Goal: Book appointment/travel/reservation

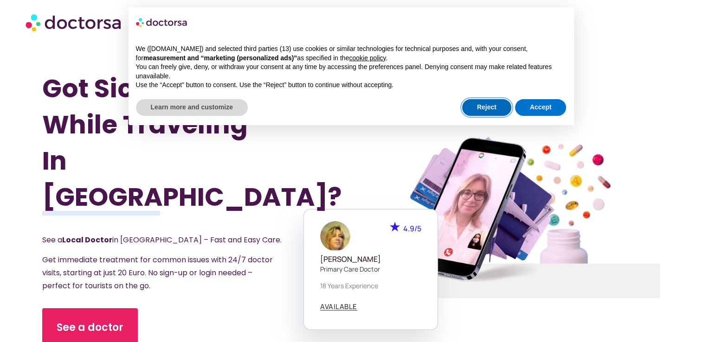
click at [492, 105] on button "Reject" at bounding box center [486, 107] width 49 height 17
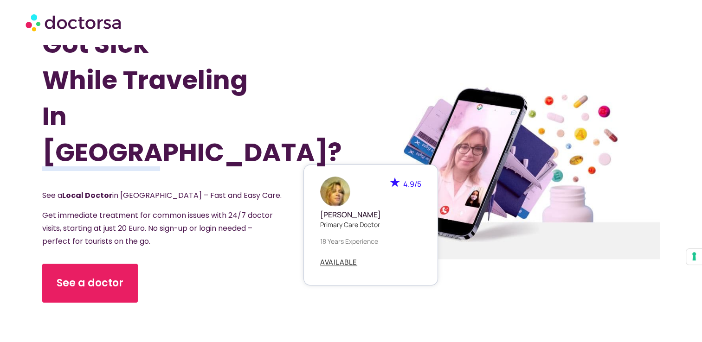
scroll to position [93, 0]
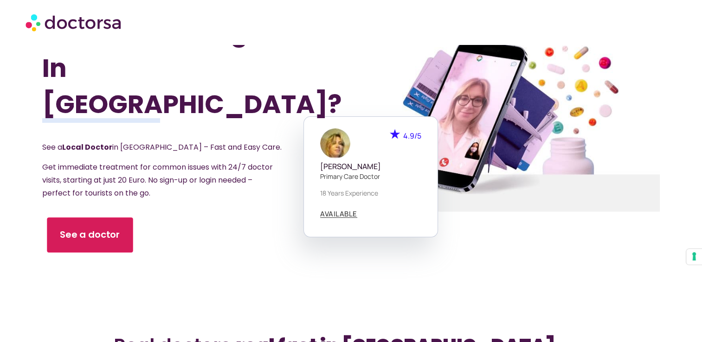
click at [103, 229] on span "See a doctor" at bounding box center [90, 235] width 60 height 13
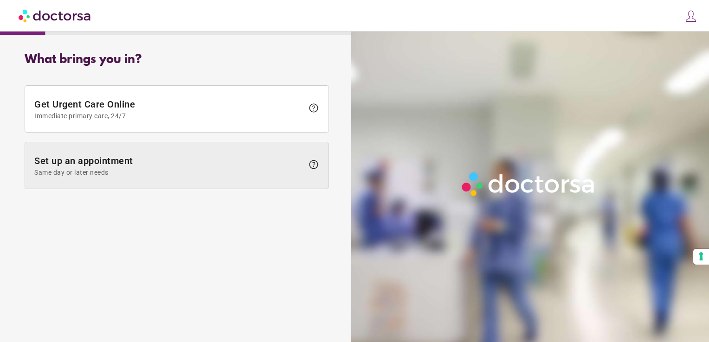
click at [159, 159] on span "Set up an appointment Same day or later needs" at bounding box center [168, 165] width 269 height 21
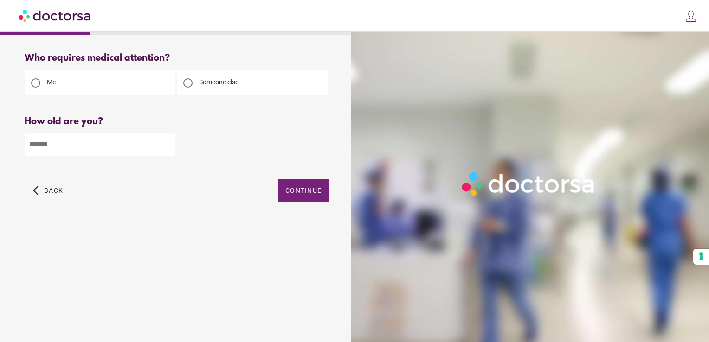
click at [186, 83] on div at bounding box center [187, 82] width 9 height 9
click at [69, 150] on input "number" at bounding box center [100, 144] width 151 height 23
type input "**"
click at [296, 190] on span "Continue" at bounding box center [303, 190] width 36 height 7
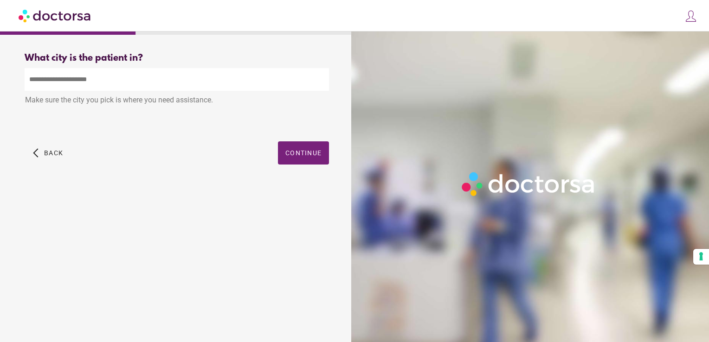
click at [111, 78] on input "text" at bounding box center [177, 79] width 304 height 23
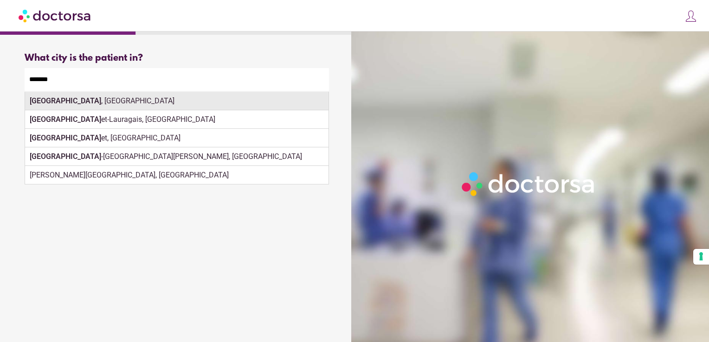
click at [85, 99] on div "Avignon , France" at bounding box center [176, 101] width 303 height 19
type input "**********"
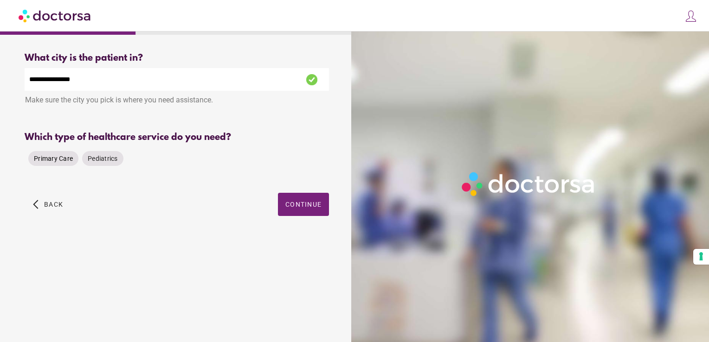
click at [53, 161] on span "Primary Care" at bounding box center [53, 158] width 39 height 7
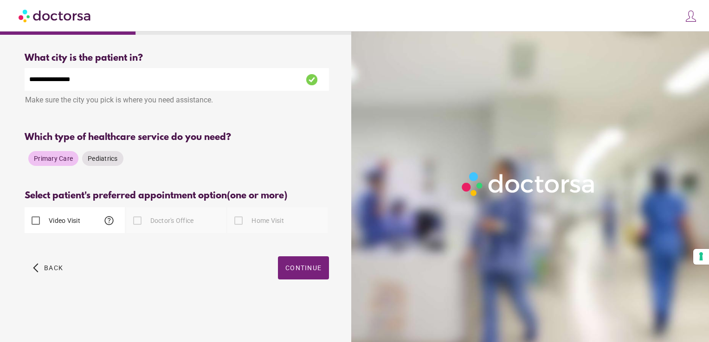
click at [186, 224] on label "Doctor's Office" at bounding box center [170, 220] width 45 height 9
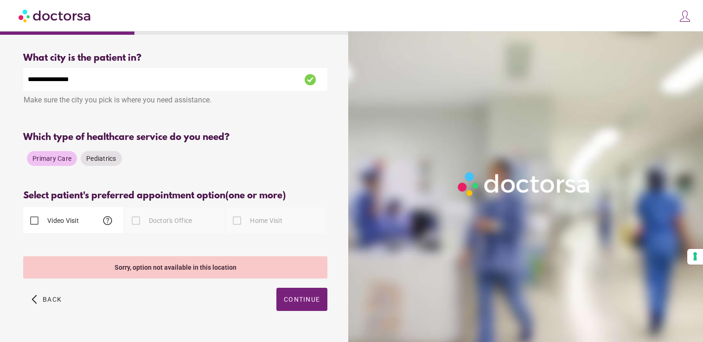
click at [137, 221] on div at bounding box center [136, 221] width 19 height 19
